Goal: Task Accomplishment & Management: Use online tool/utility

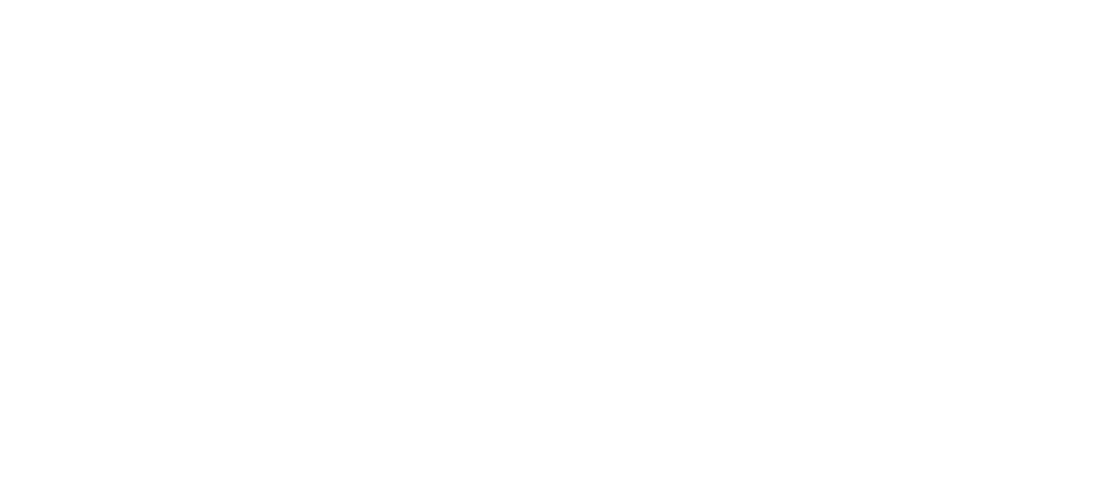
click at [14, 0] on html at bounding box center [549, 0] width 1099 height 0
click at [2, 0] on html at bounding box center [549, 0] width 1099 height 0
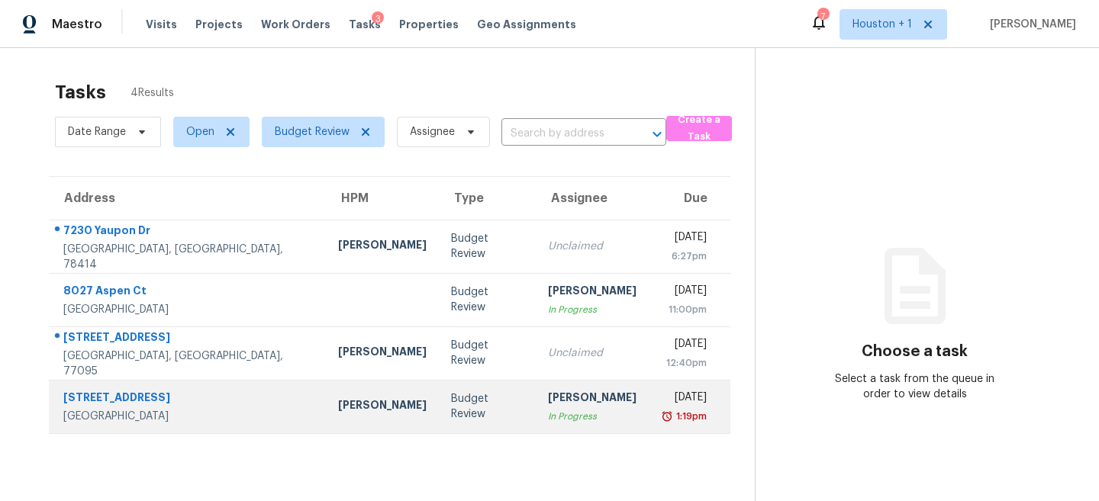
click at [439, 415] on td "Budget Review" at bounding box center [488, 406] width 98 height 53
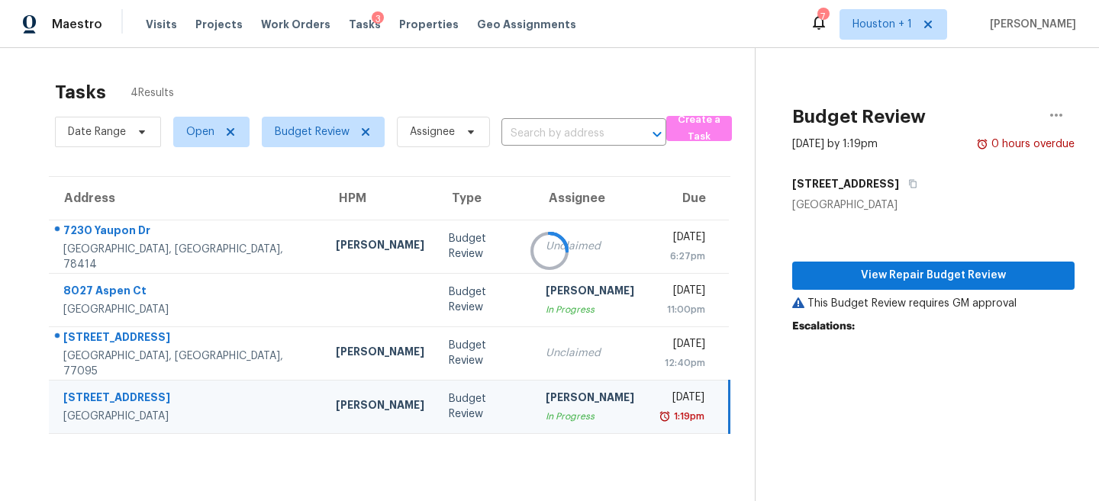
click at [485, 293] on div at bounding box center [549, 250] width 1099 height 501
